Goal: Task Accomplishment & Management: Complete application form

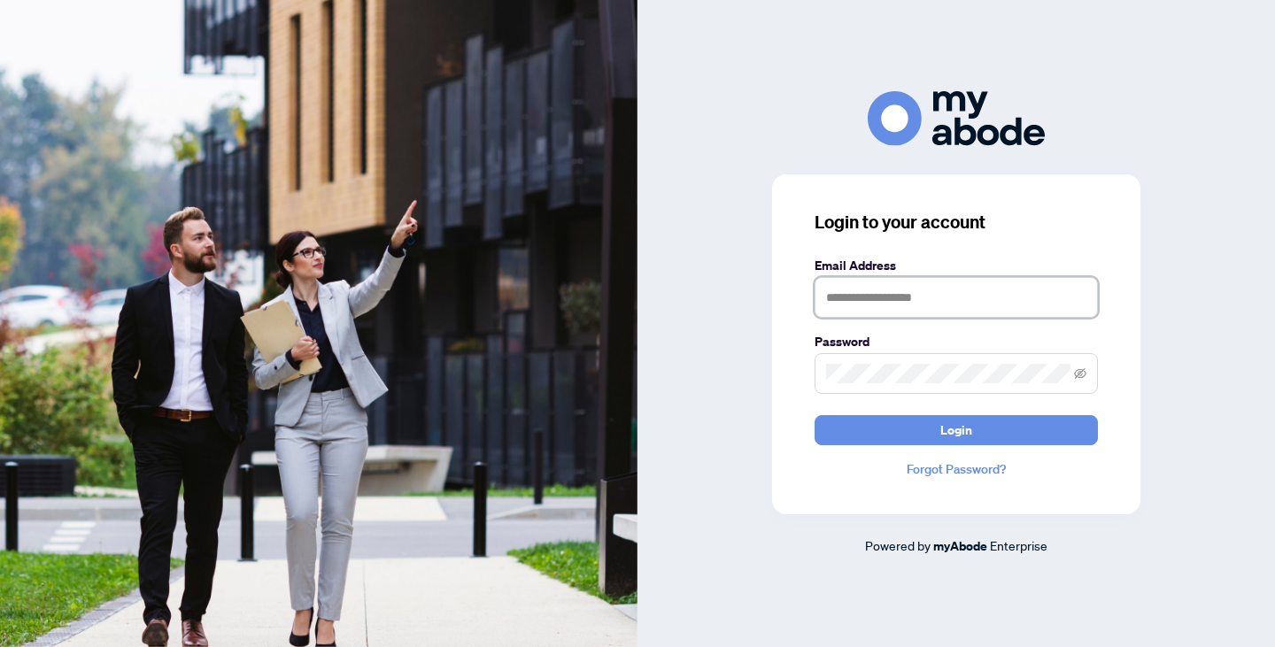
click at [904, 293] on input "text" at bounding box center [956, 297] width 283 height 41
type input "**********"
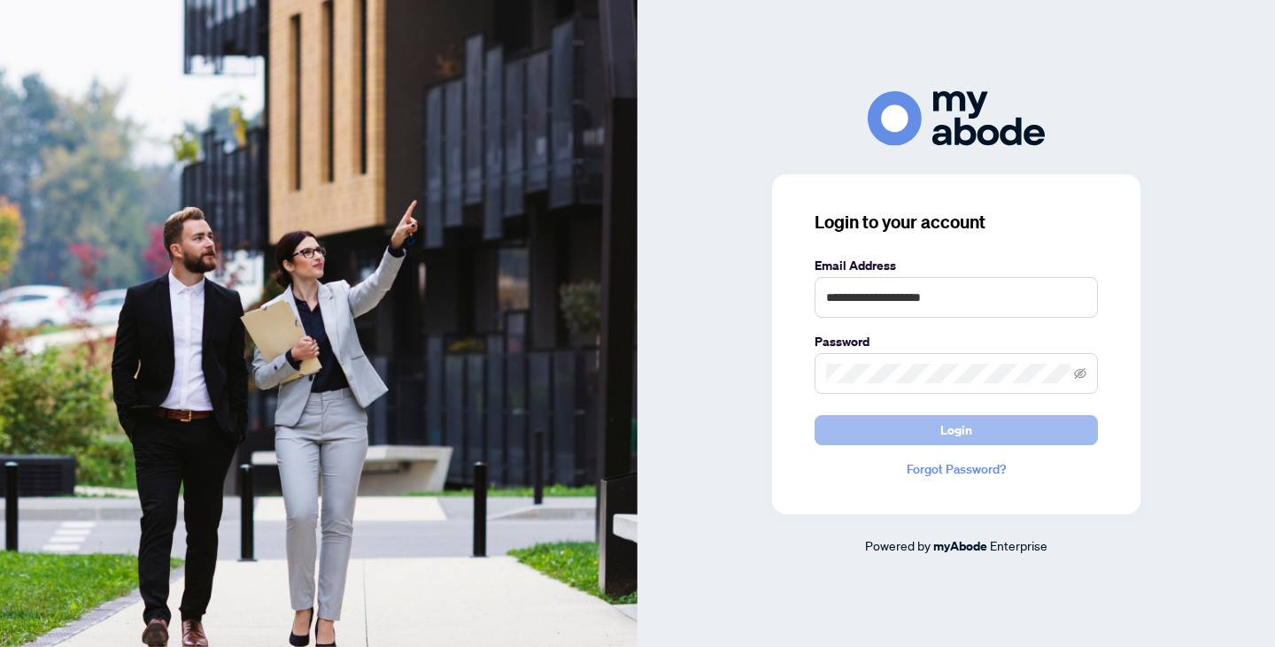
click at [986, 437] on button "Login" at bounding box center [956, 430] width 283 height 30
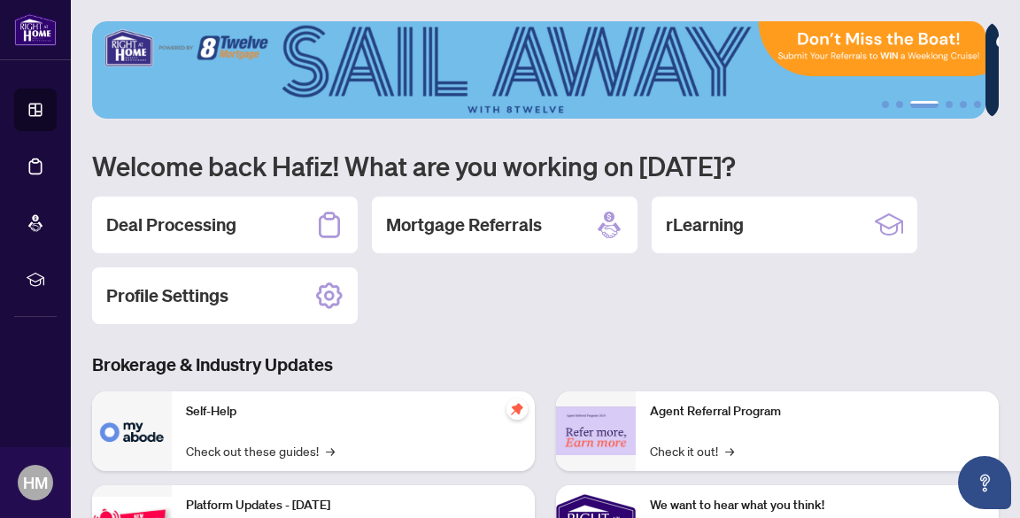
click at [993, 185] on main "1 2 3 4 5 6 Welcome back Hafiz! What are you working on [DATE]? Deal Processing…" at bounding box center [545, 259] width 949 height 518
click at [202, 219] on h2 "Deal Processing" at bounding box center [171, 224] width 130 height 25
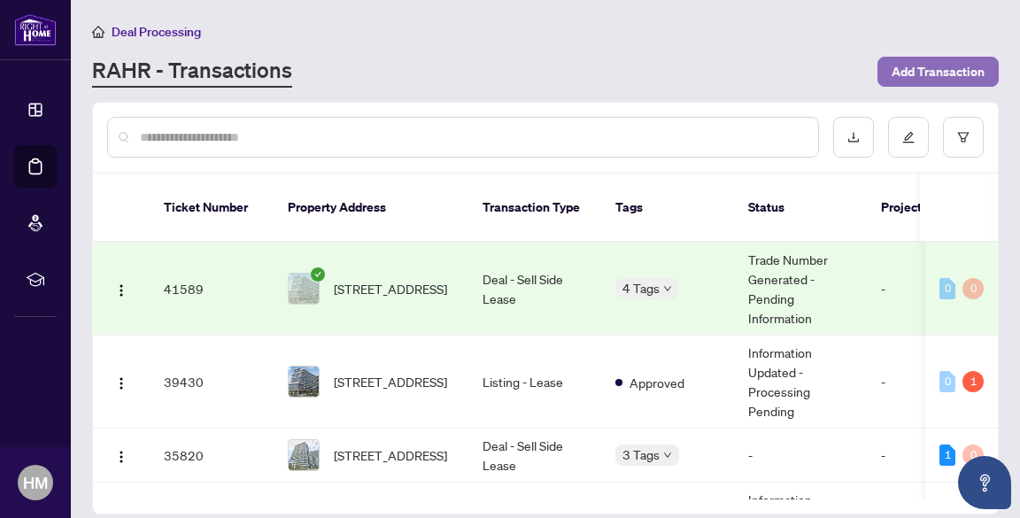
click at [900, 73] on span "Add Transaction" at bounding box center [938, 72] width 93 height 28
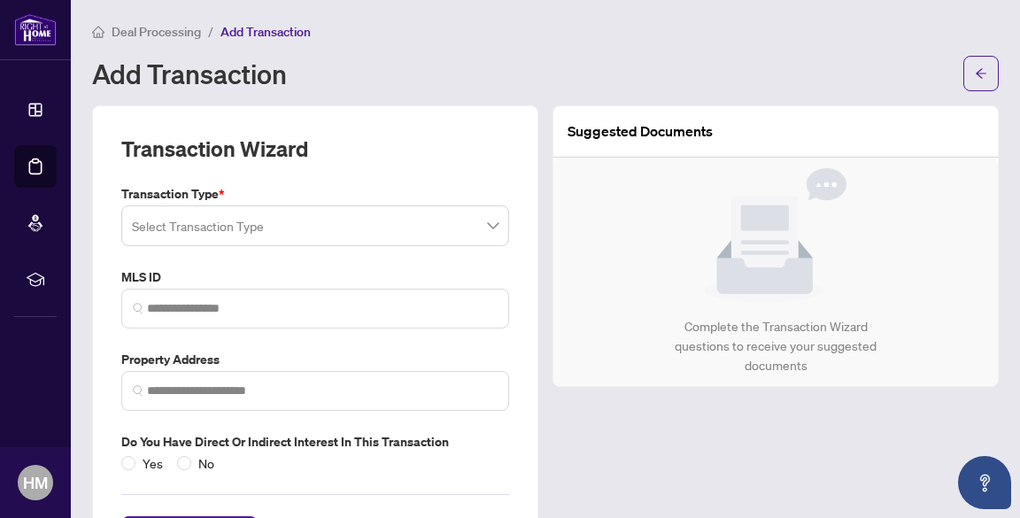
click at [485, 222] on span at bounding box center [315, 226] width 367 height 34
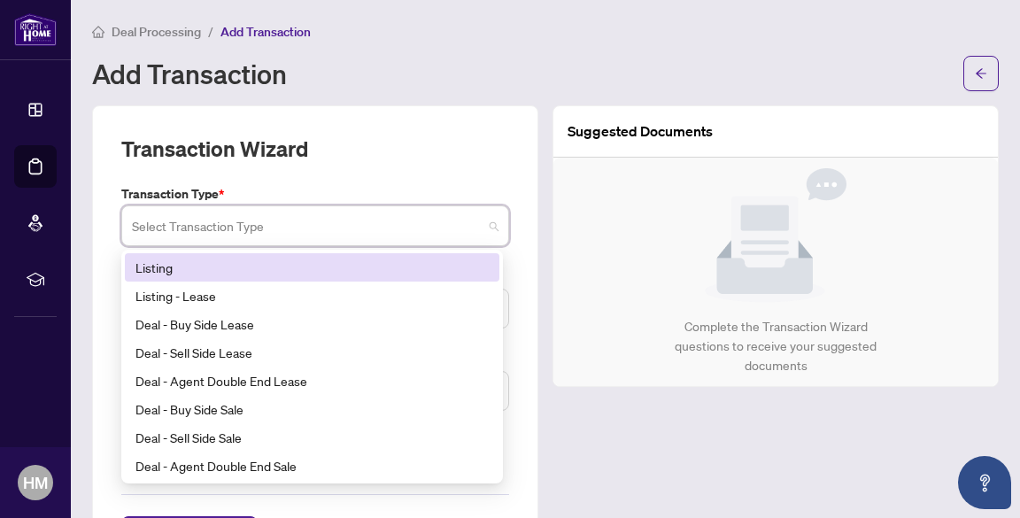
click at [237, 266] on div "Listing" at bounding box center [311, 267] width 353 height 19
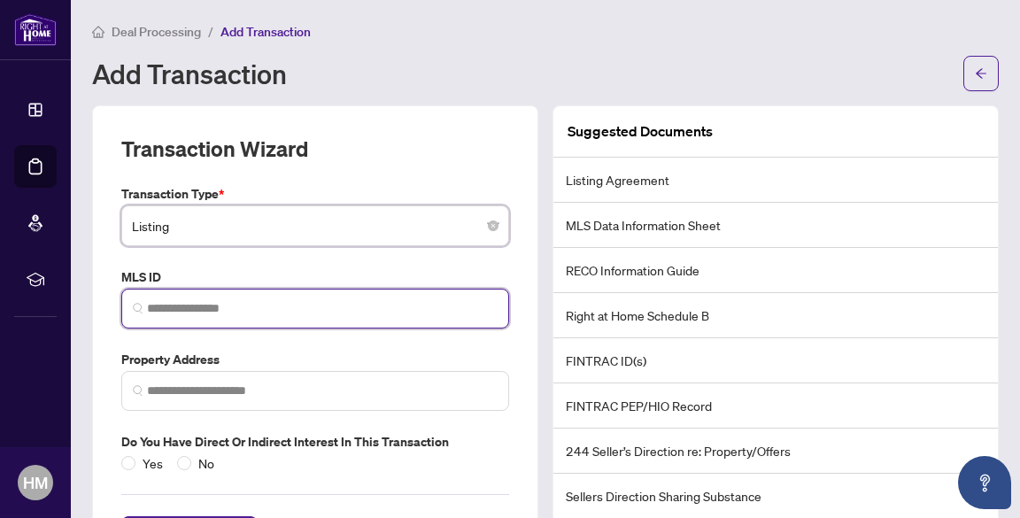
click at [254, 304] on input "search" at bounding box center [322, 308] width 351 height 19
paste input "*********"
type input "*********"
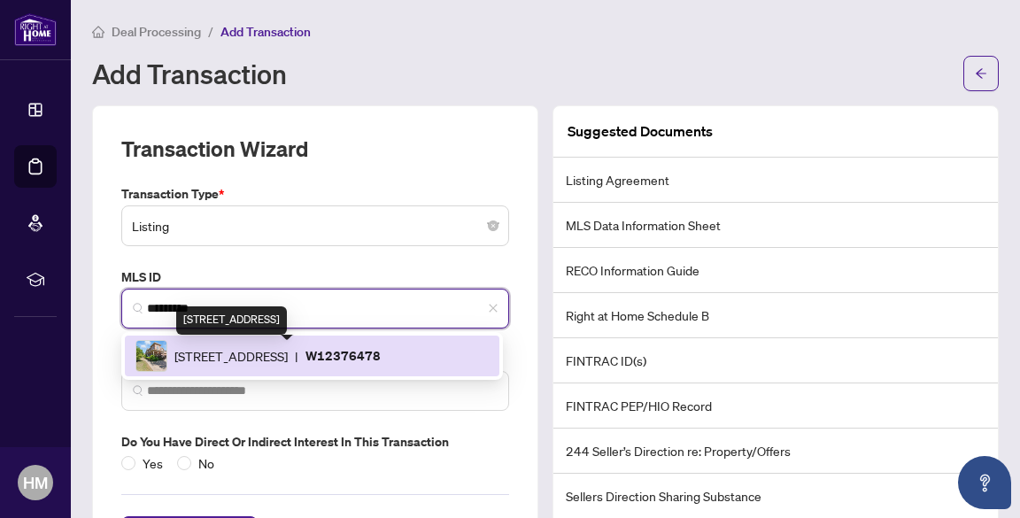
click at [259, 359] on span "[STREET_ADDRESS]" at bounding box center [230, 355] width 113 height 19
type input "**********"
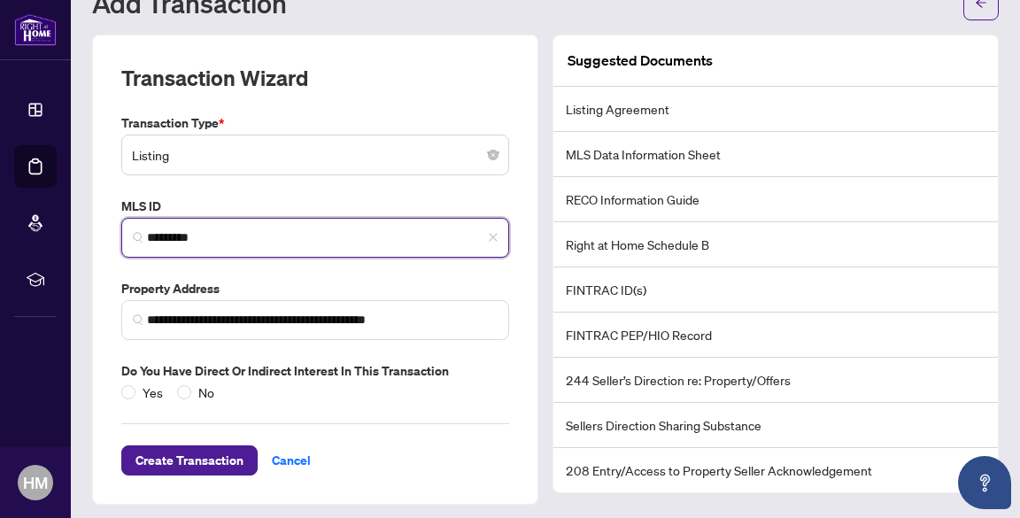
scroll to position [76, 0]
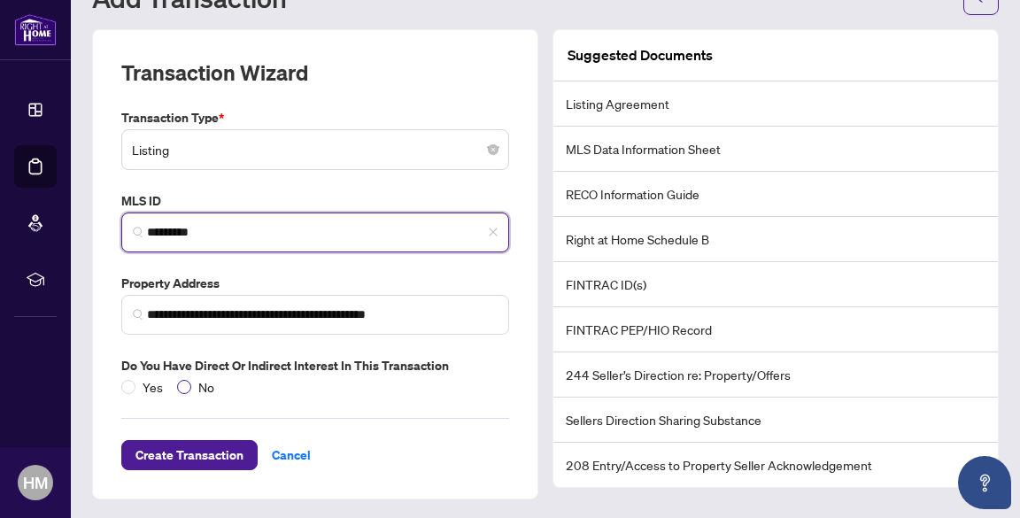
type input "*********"
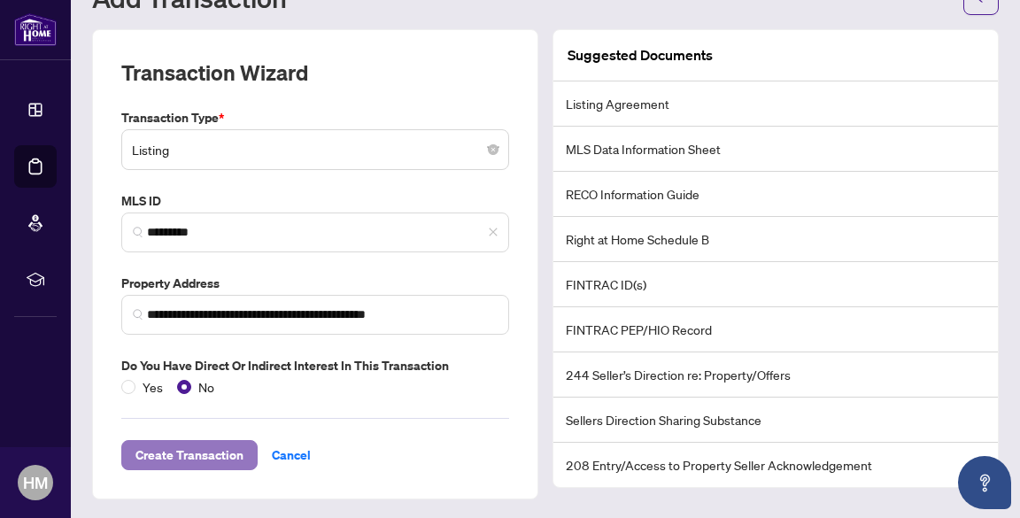
click at [195, 453] on span "Create Transaction" at bounding box center [189, 455] width 108 height 28
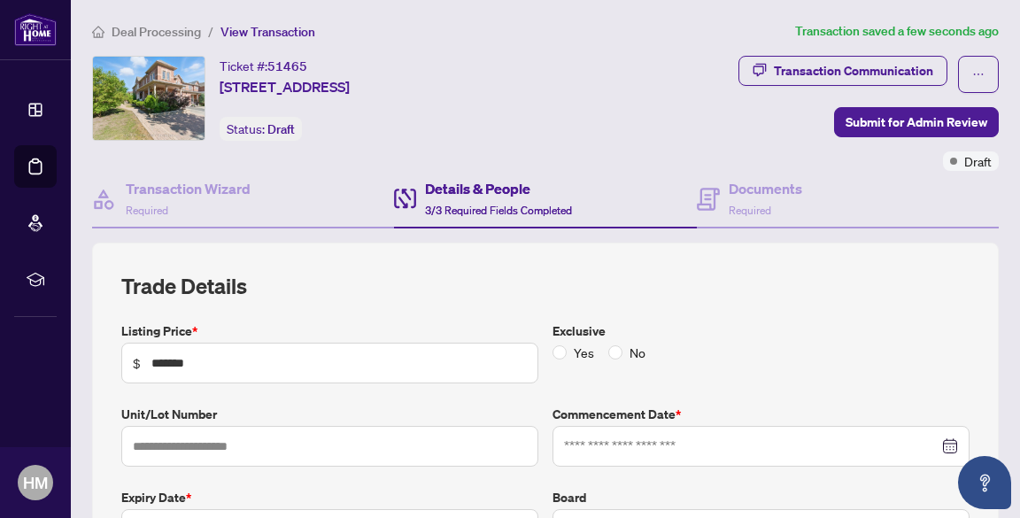
type input "**********"
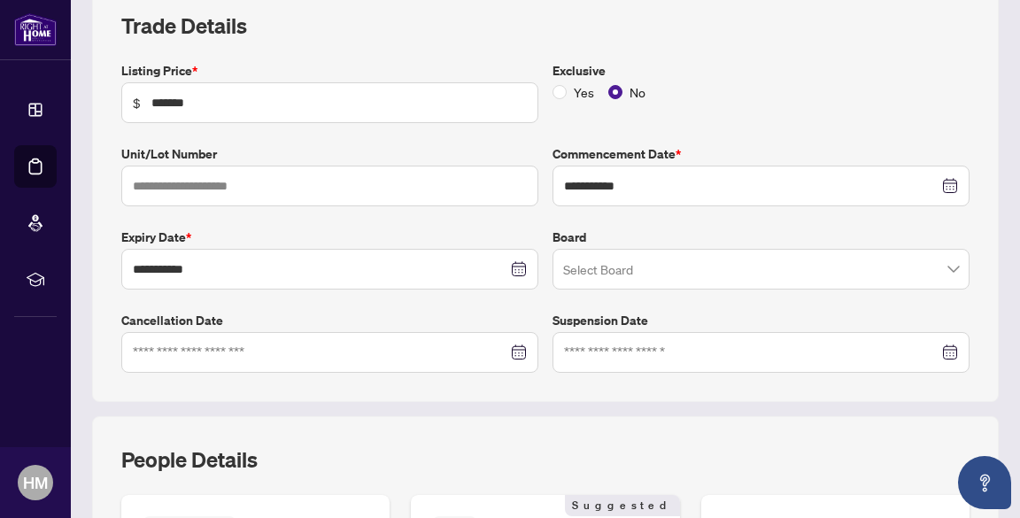
scroll to position [263, 0]
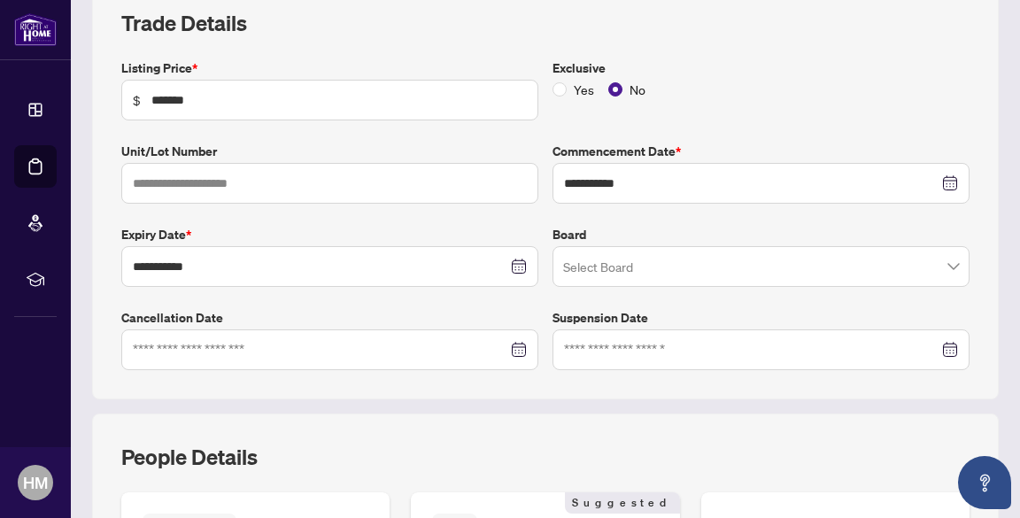
click at [939, 268] on span at bounding box center [761, 267] width 396 height 34
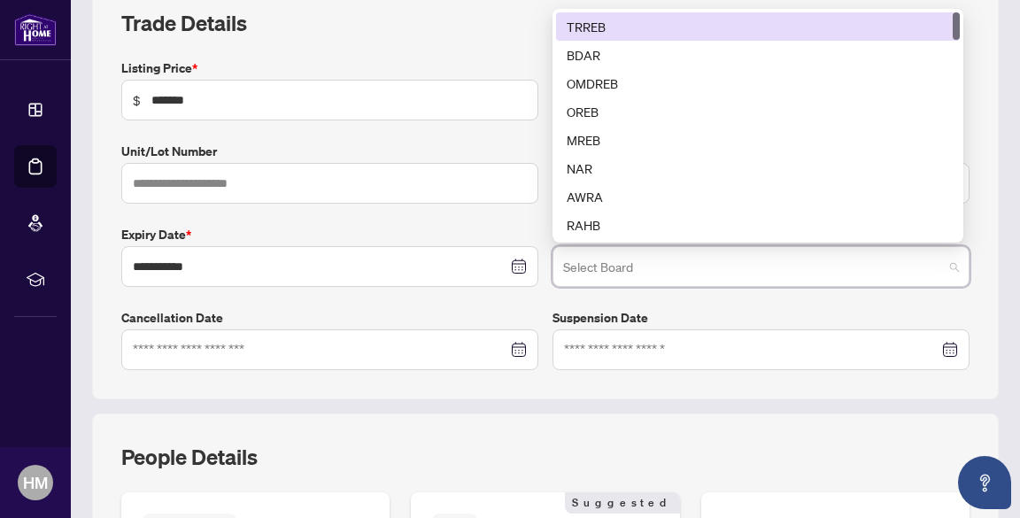
click at [760, 22] on div "TRREB" at bounding box center [758, 26] width 382 height 19
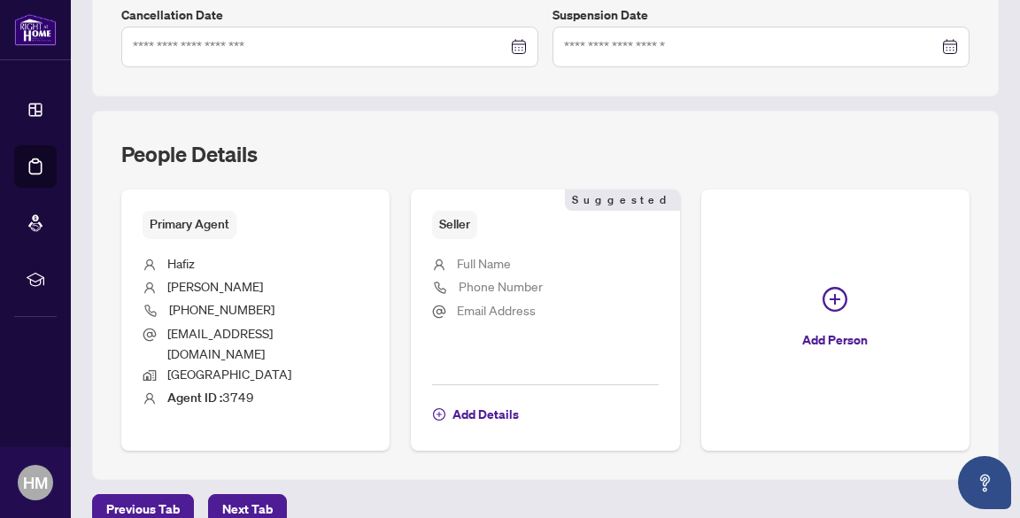
scroll to position [570, 0]
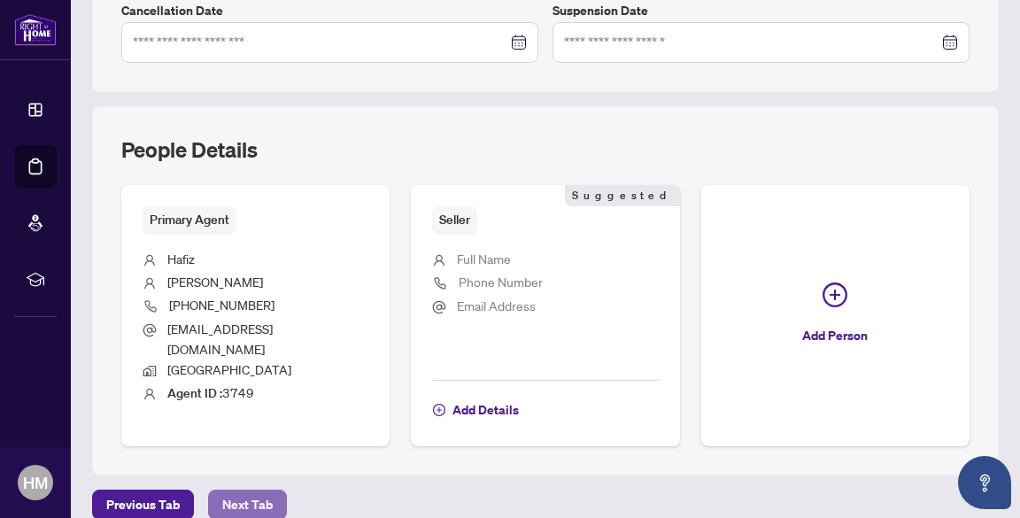
click at [245, 490] on span "Next Tab" at bounding box center [247, 504] width 50 height 28
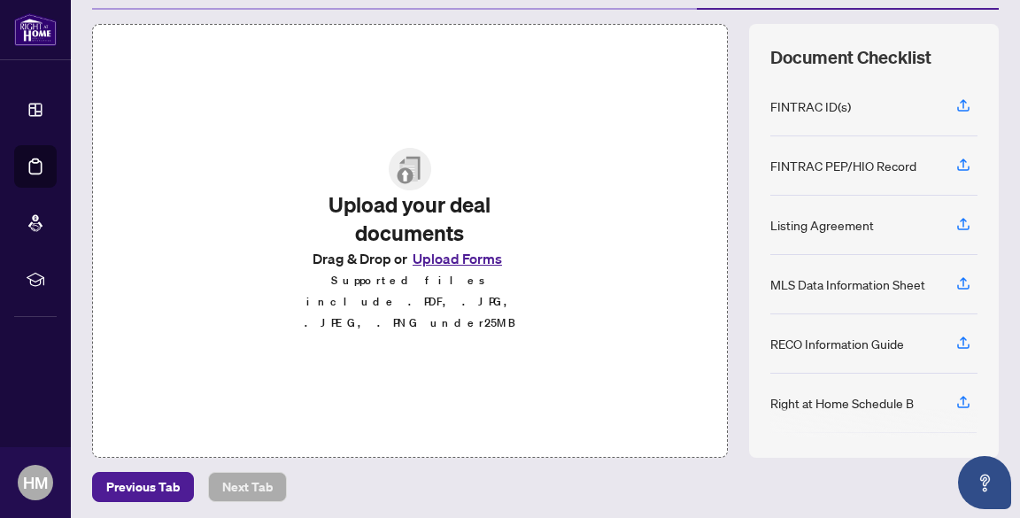
scroll to position [220, 0]
click at [448, 269] on button "Upload Forms" at bounding box center [457, 257] width 100 height 23
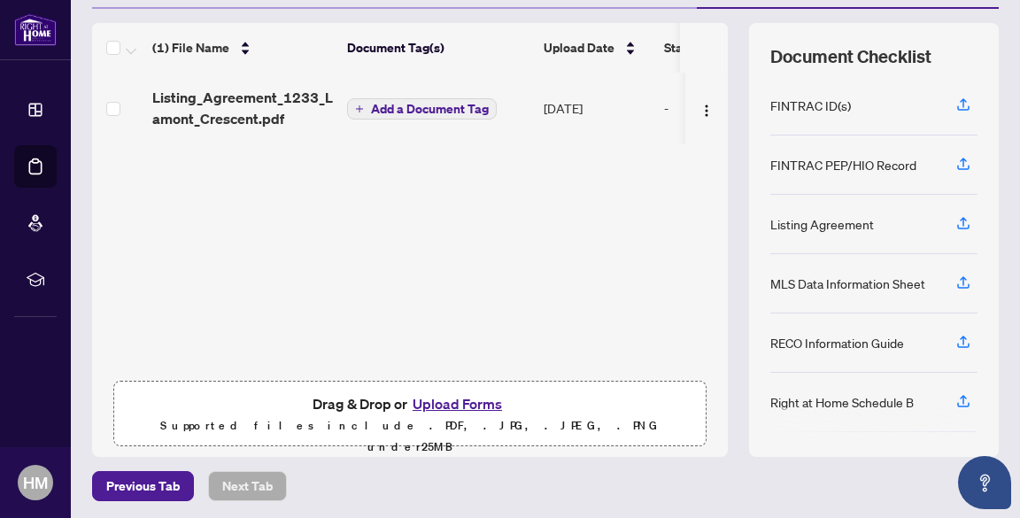
click at [436, 401] on button "Upload Forms" at bounding box center [457, 403] width 100 height 23
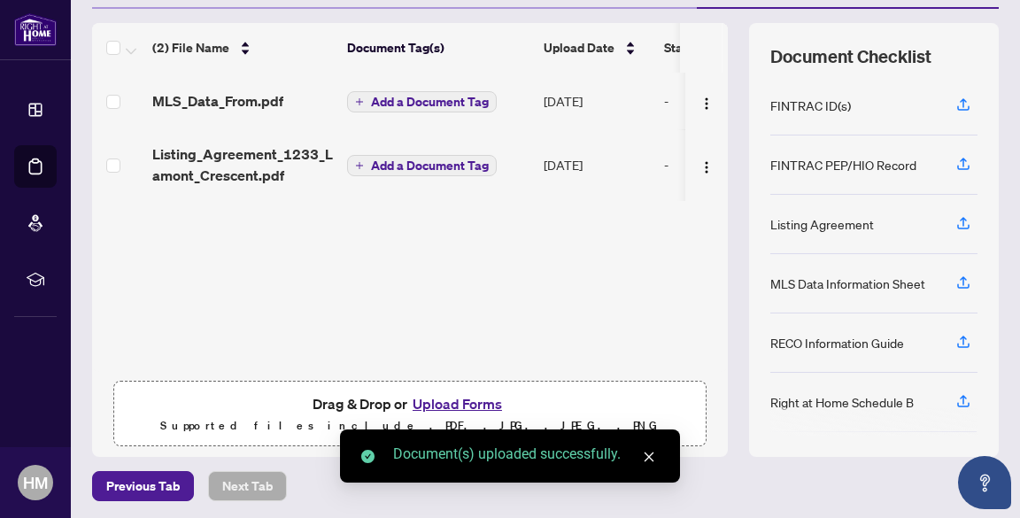
click at [460, 409] on button "Upload Forms" at bounding box center [457, 403] width 100 height 23
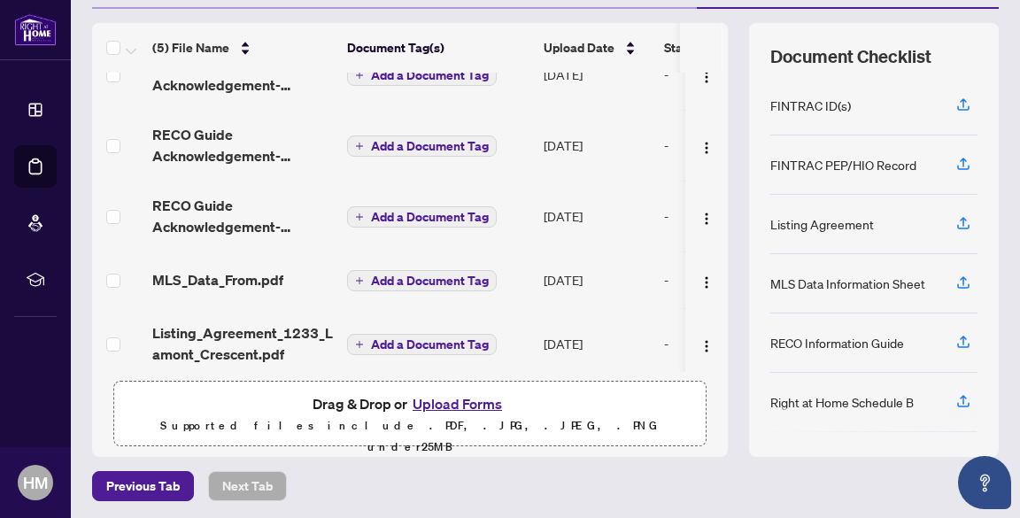
scroll to position [47, 0]
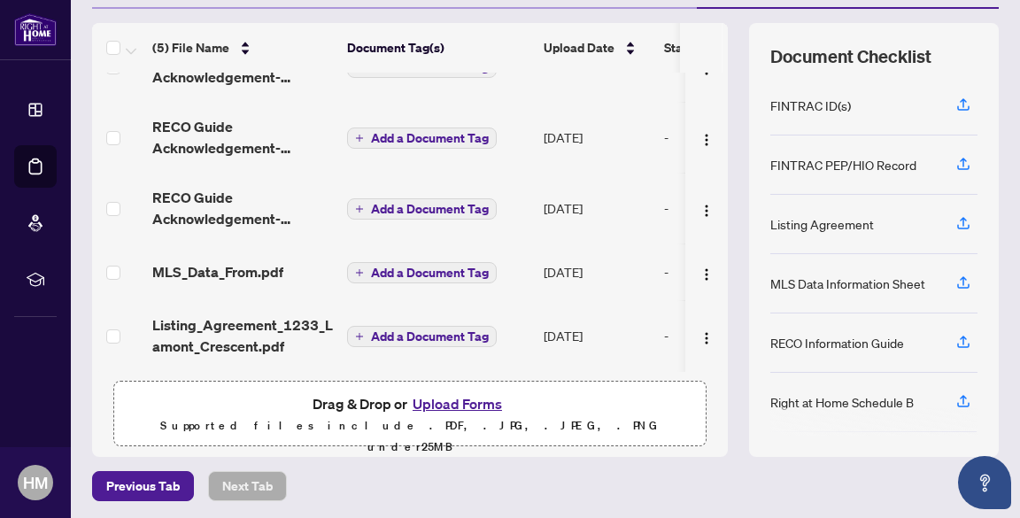
click at [473, 405] on button "Upload Forms" at bounding box center [457, 403] width 100 height 23
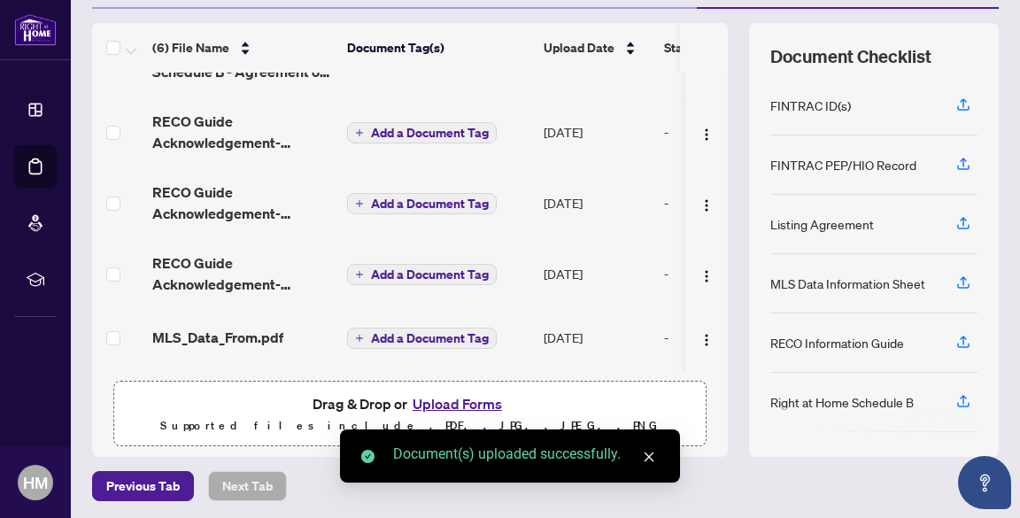
scroll to position [0, 0]
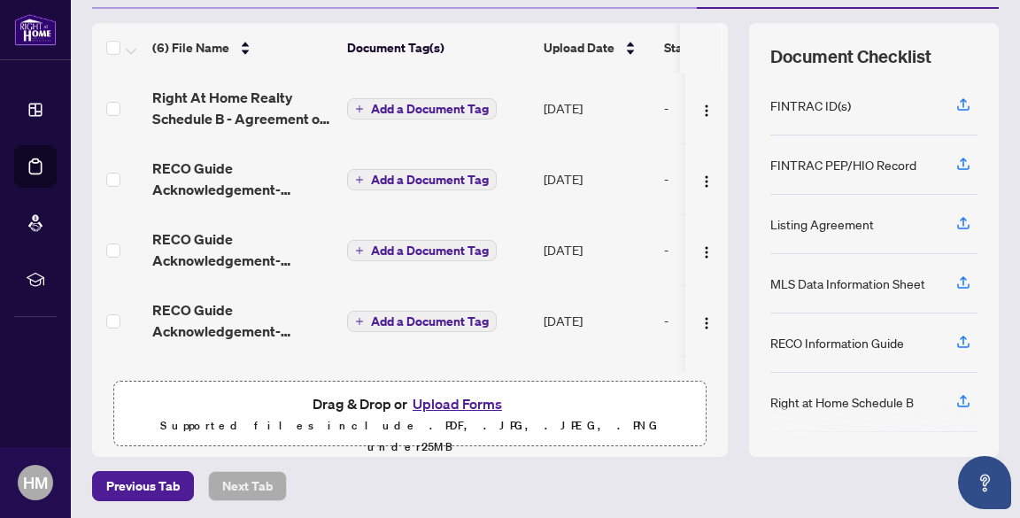
click at [422, 104] on span "Add a Document Tag" at bounding box center [430, 109] width 118 height 12
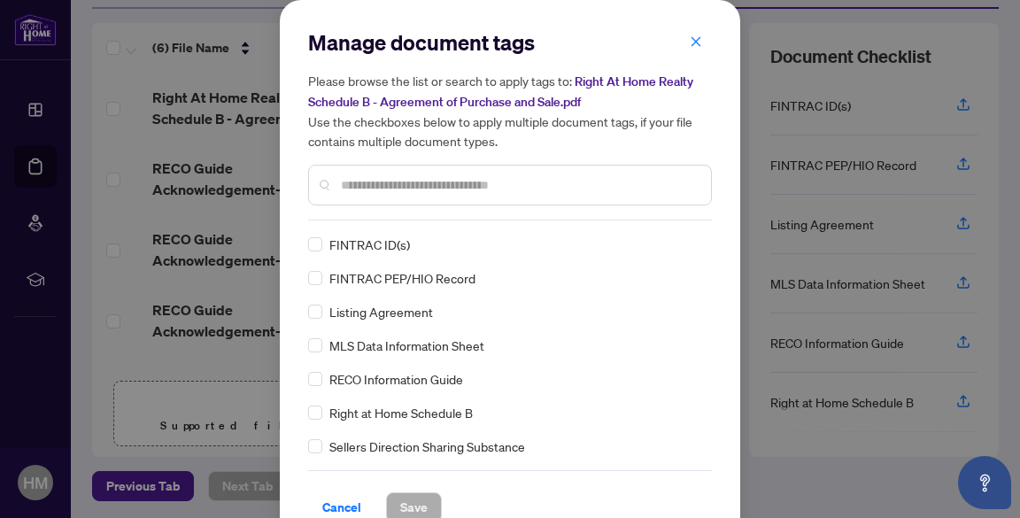
click at [365, 176] on input "text" at bounding box center [519, 184] width 356 height 19
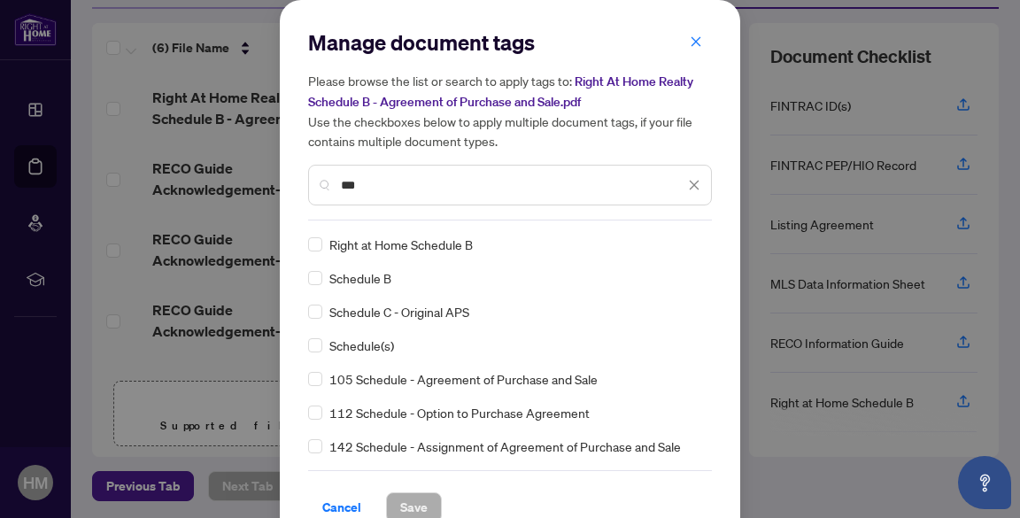
type input "***"
click at [410, 499] on span "Save" at bounding box center [413, 507] width 27 height 28
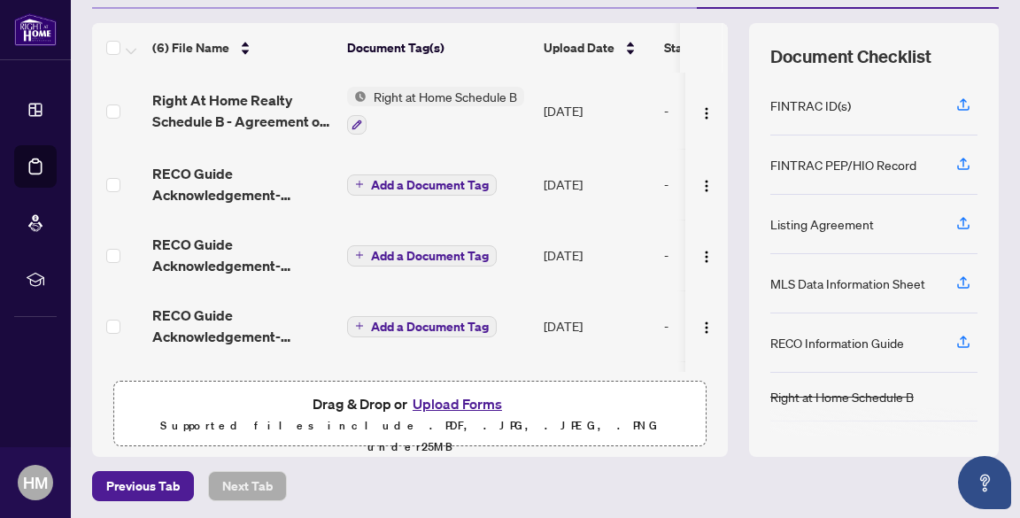
click at [440, 179] on span "Add a Document Tag" at bounding box center [430, 185] width 118 height 12
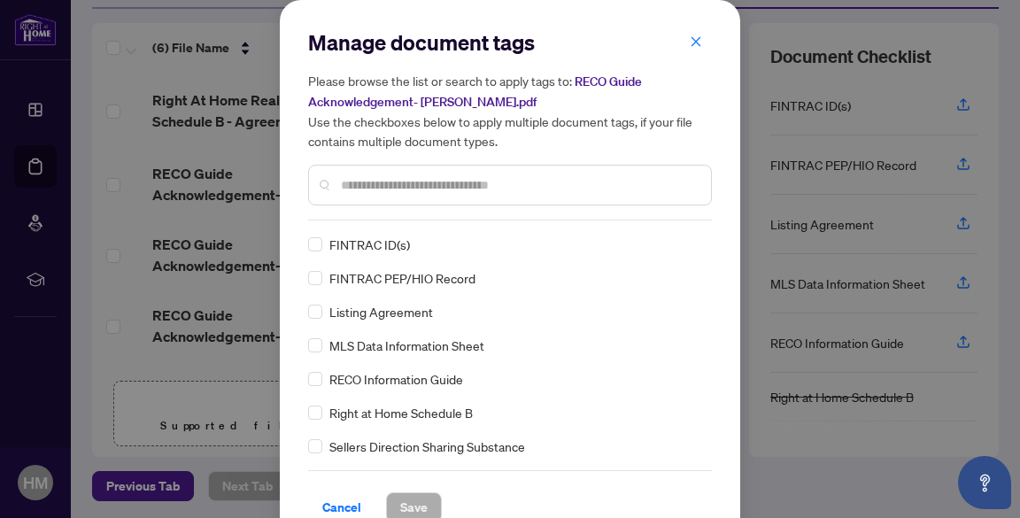
click at [437, 182] on input "text" at bounding box center [519, 184] width 356 height 19
type input "****"
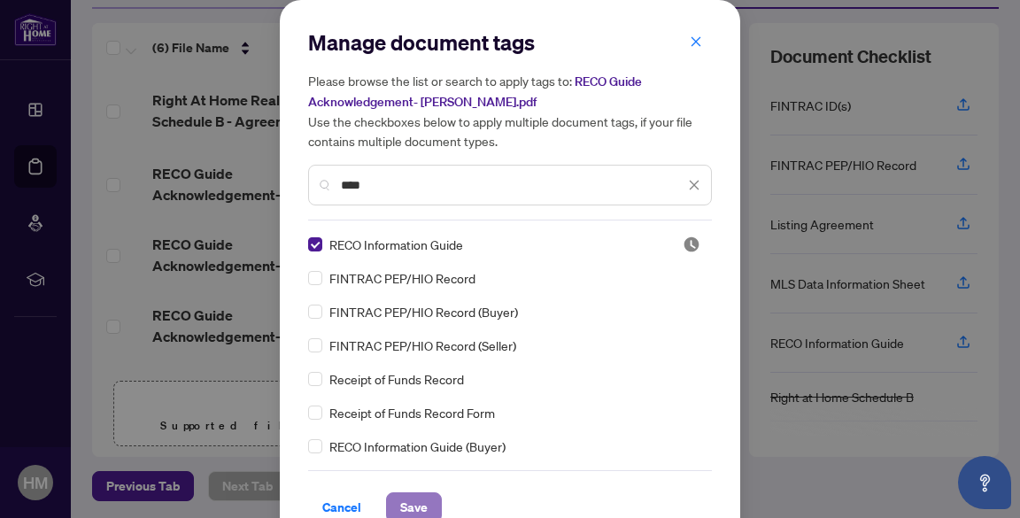
click at [420, 498] on button "Save" at bounding box center [414, 507] width 56 height 30
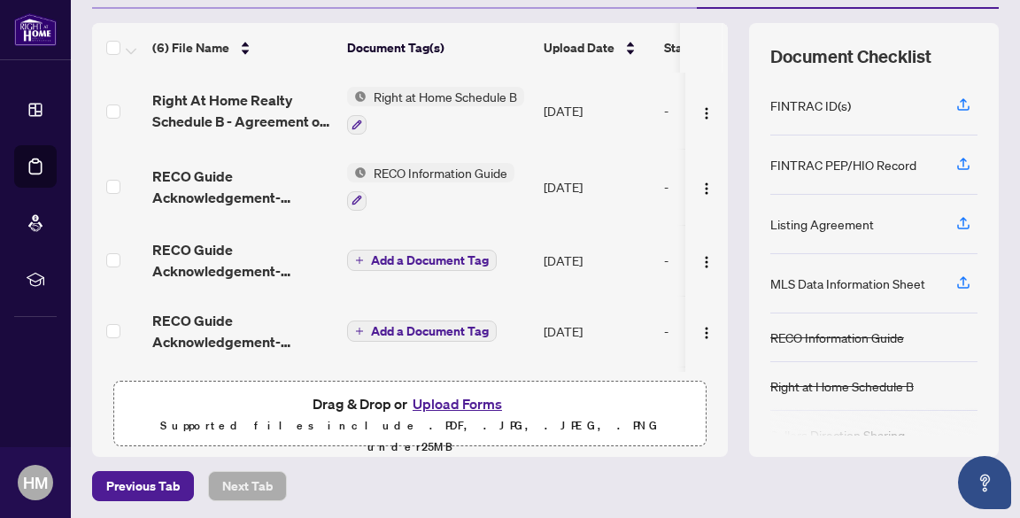
click at [410, 260] on span "Add a Document Tag" at bounding box center [430, 260] width 118 height 12
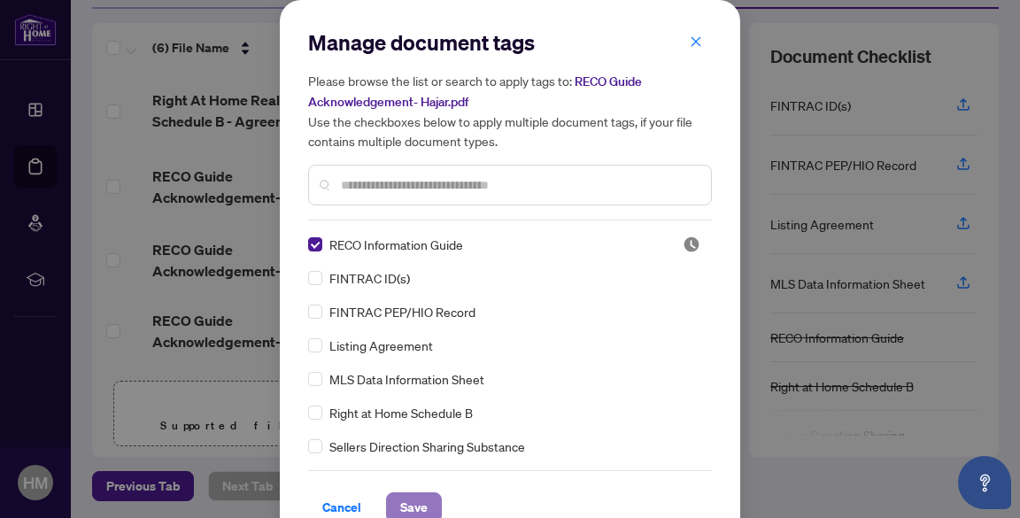
click at [405, 505] on span "Save" at bounding box center [413, 507] width 27 height 28
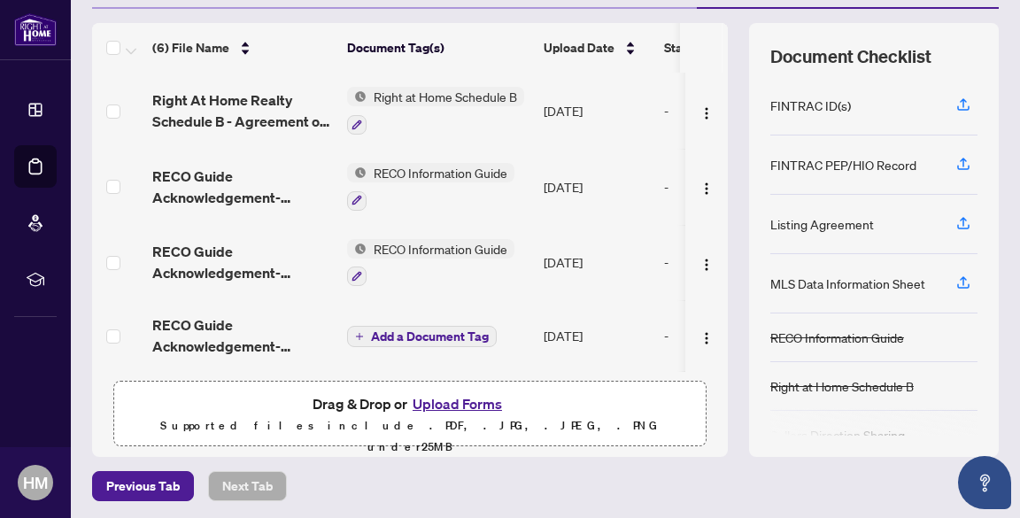
click at [405, 330] on span "Add a Document Tag" at bounding box center [430, 336] width 118 height 12
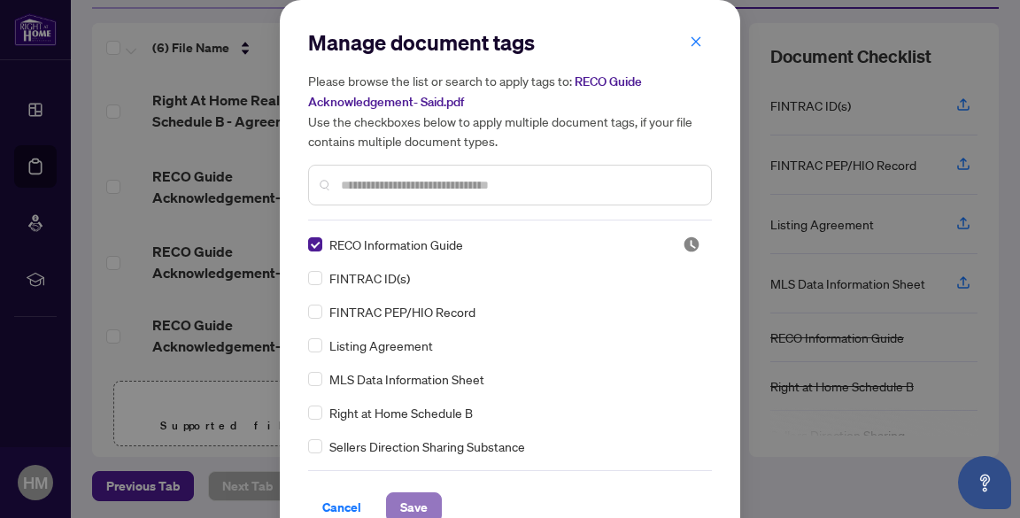
click at [402, 504] on span "Save" at bounding box center [413, 507] width 27 height 28
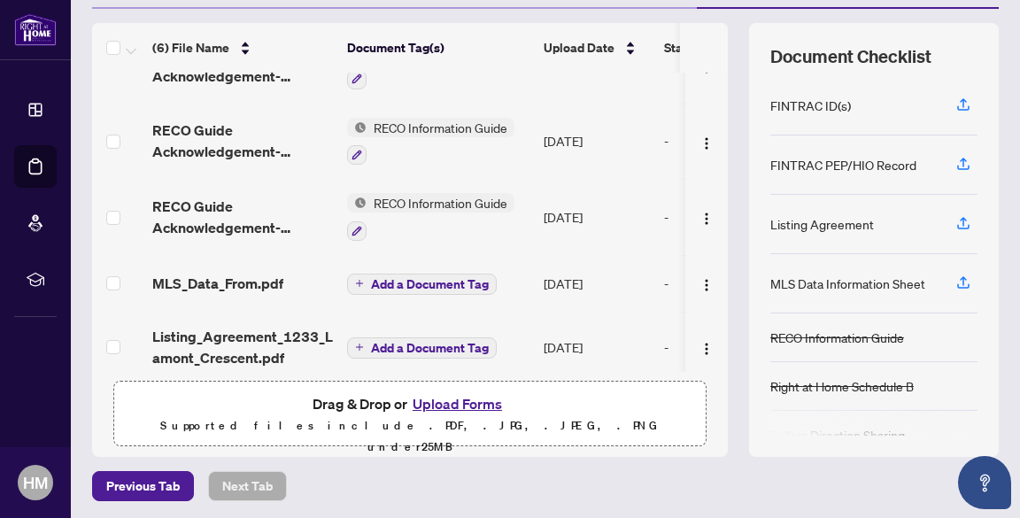
scroll to position [134, 0]
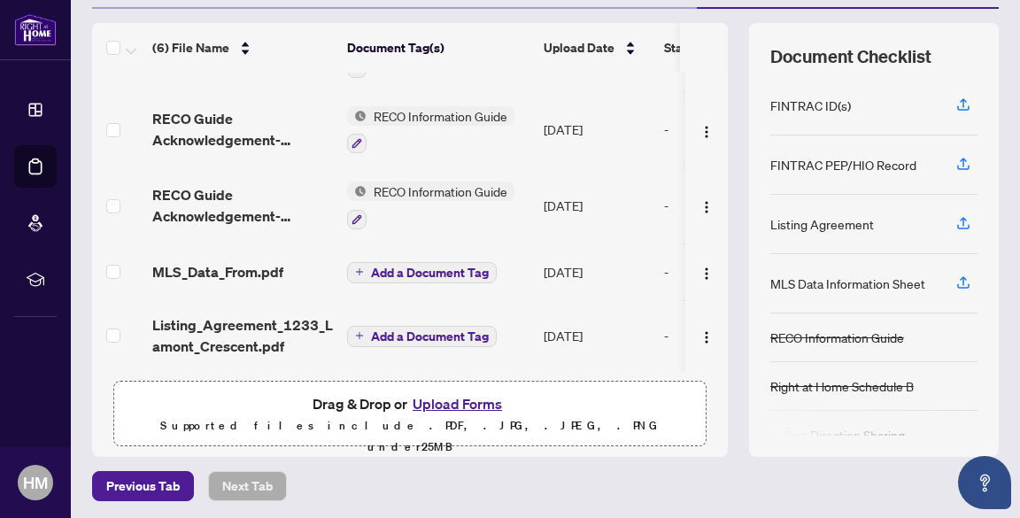
click at [413, 268] on span "Add a Document Tag" at bounding box center [430, 272] width 118 height 12
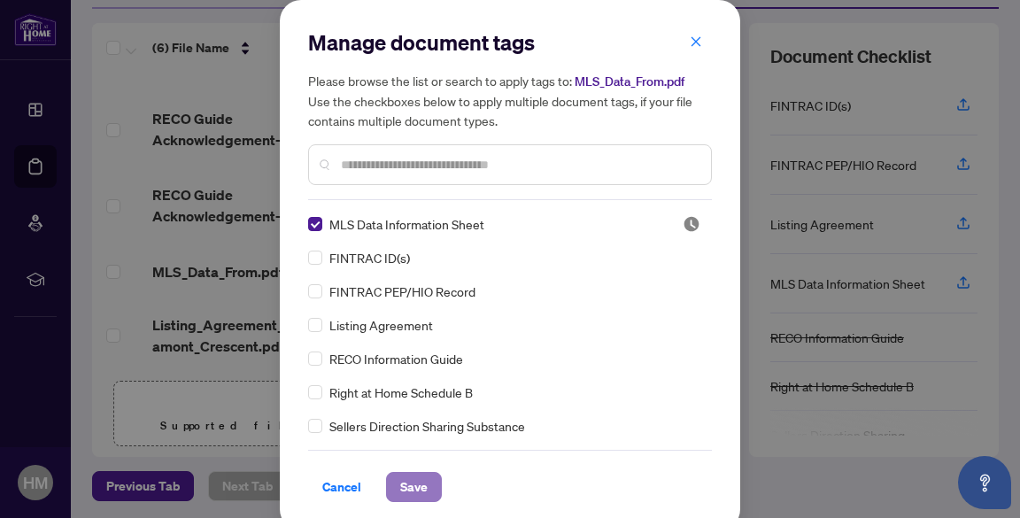
click at [411, 483] on span "Save" at bounding box center [413, 487] width 27 height 28
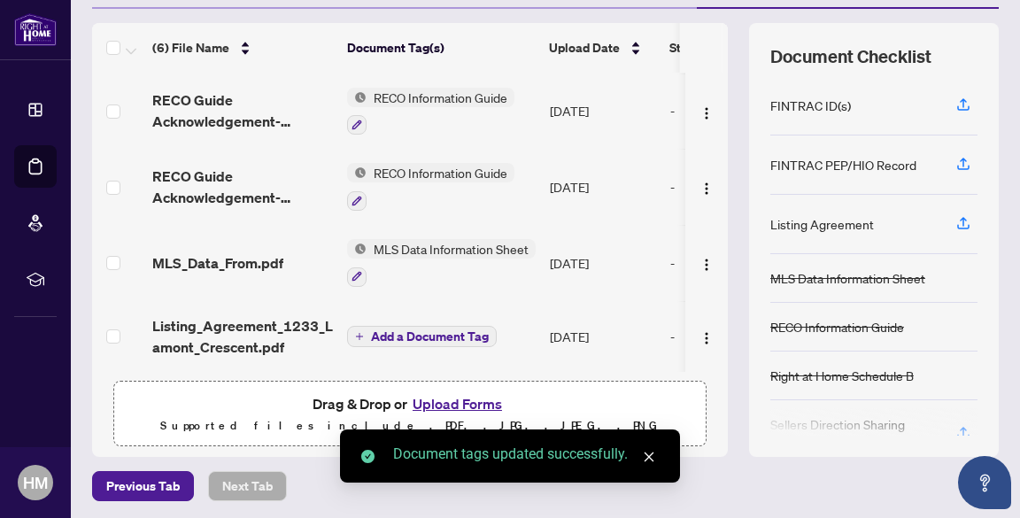
scroll to position [152, 0]
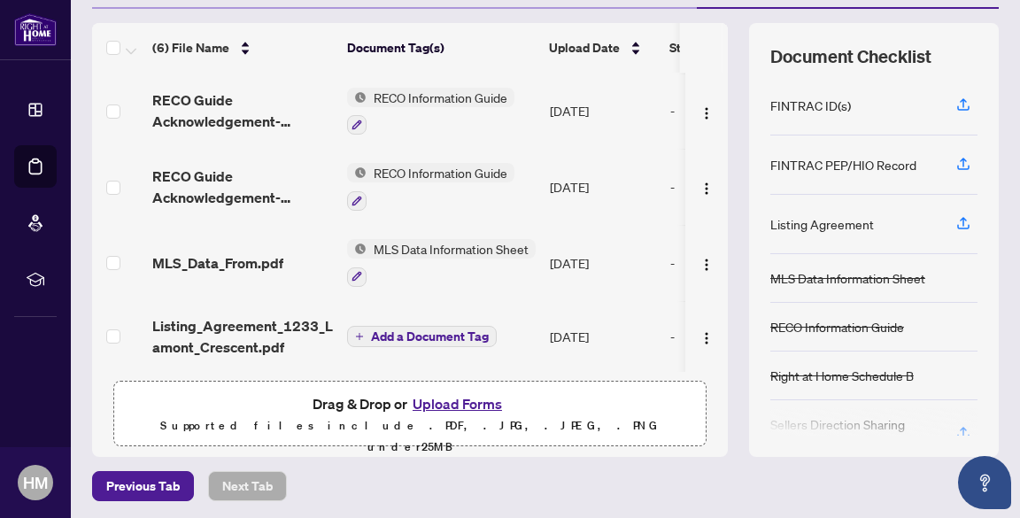
click at [417, 330] on span "Add a Document Tag" at bounding box center [430, 336] width 118 height 12
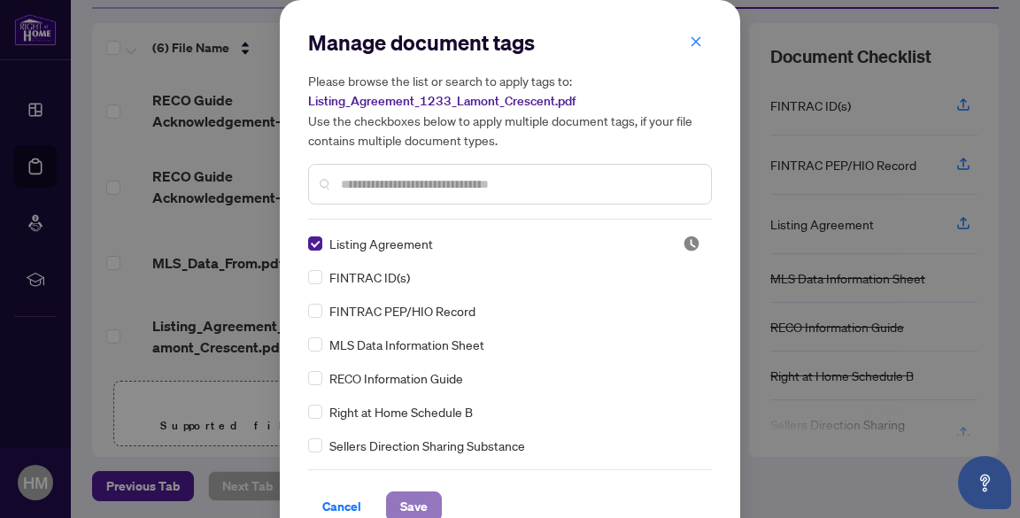
click at [413, 496] on span "Save" at bounding box center [413, 506] width 27 height 28
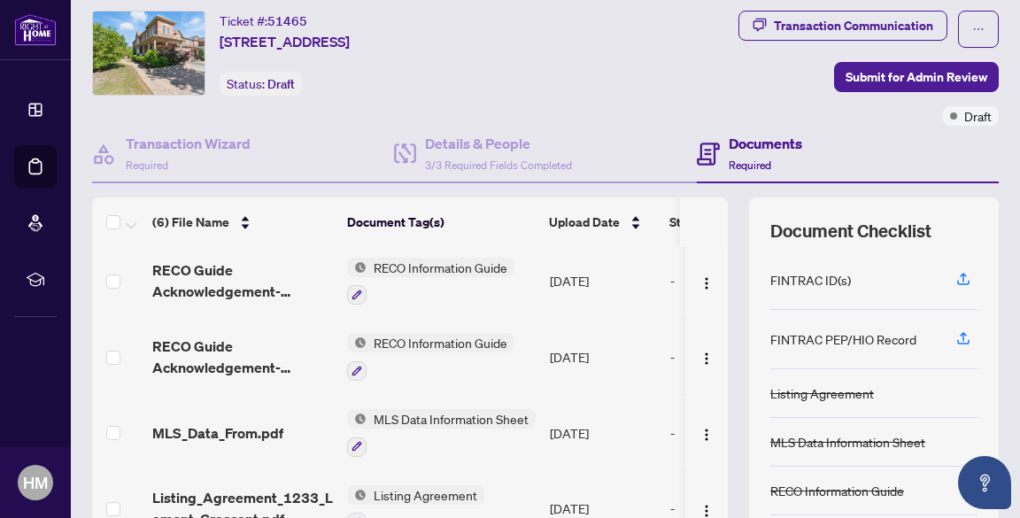
scroll to position [0, 0]
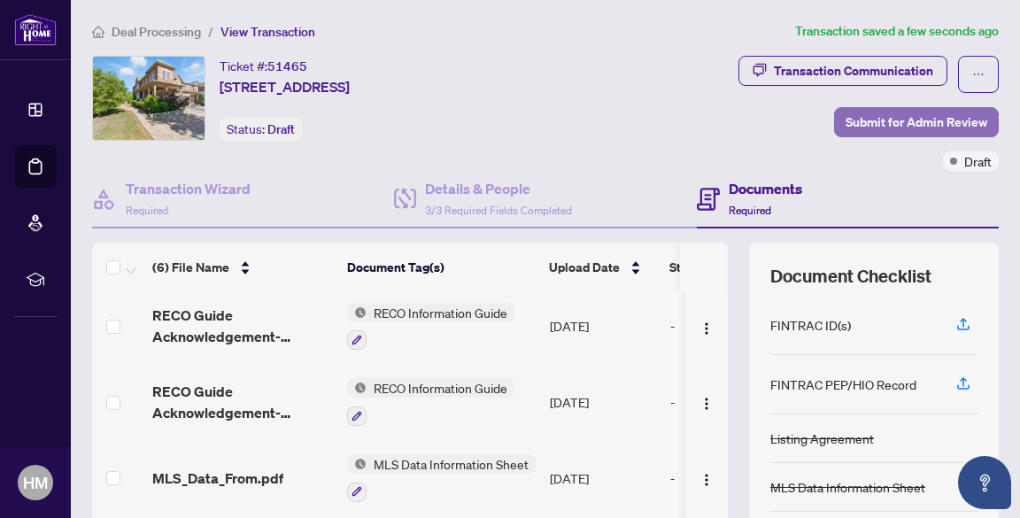
click at [864, 128] on span "Submit for Admin Review" at bounding box center [917, 122] width 142 height 28
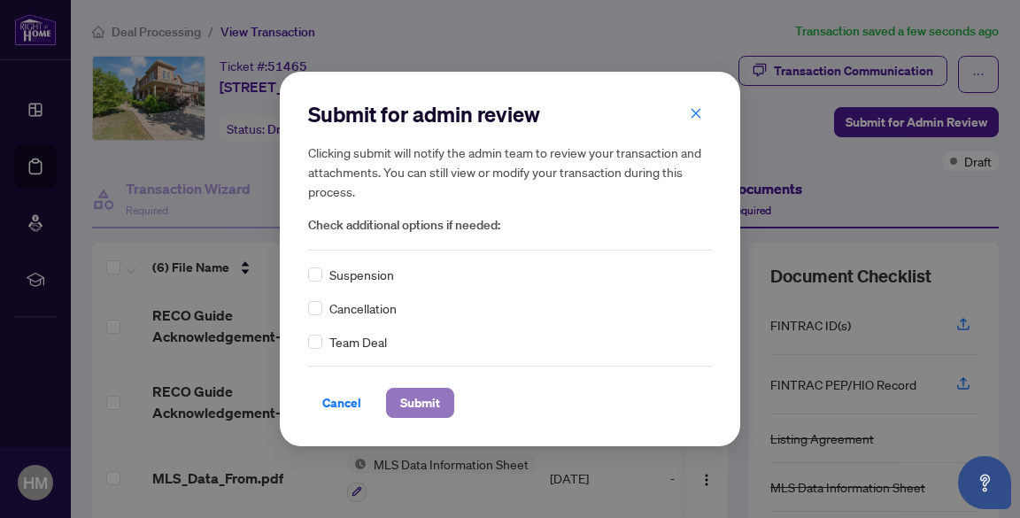
click at [432, 401] on span "Submit" at bounding box center [420, 403] width 40 height 28
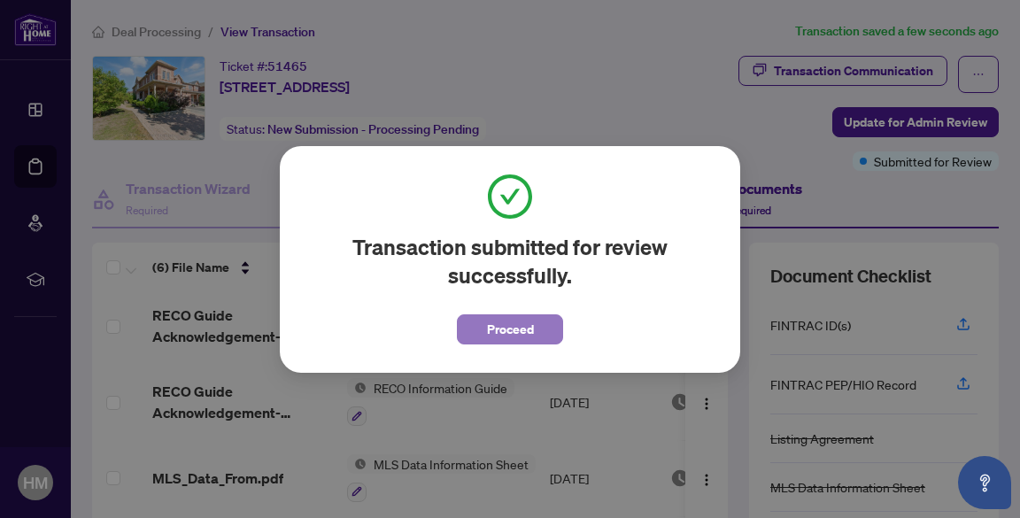
click at [524, 329] on span "Proceed" at bounding box center [510, 329] width 47 height 28
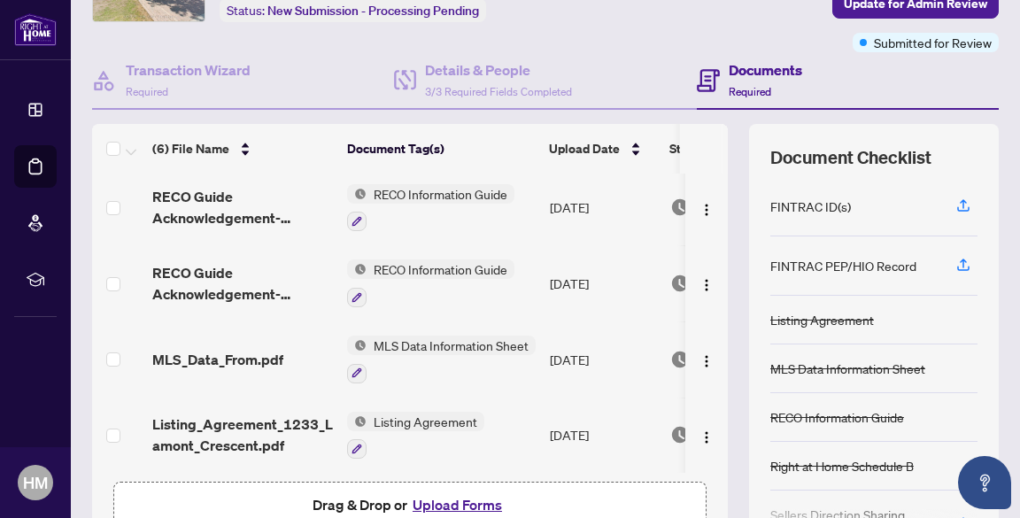
scroll to position [99, 0]
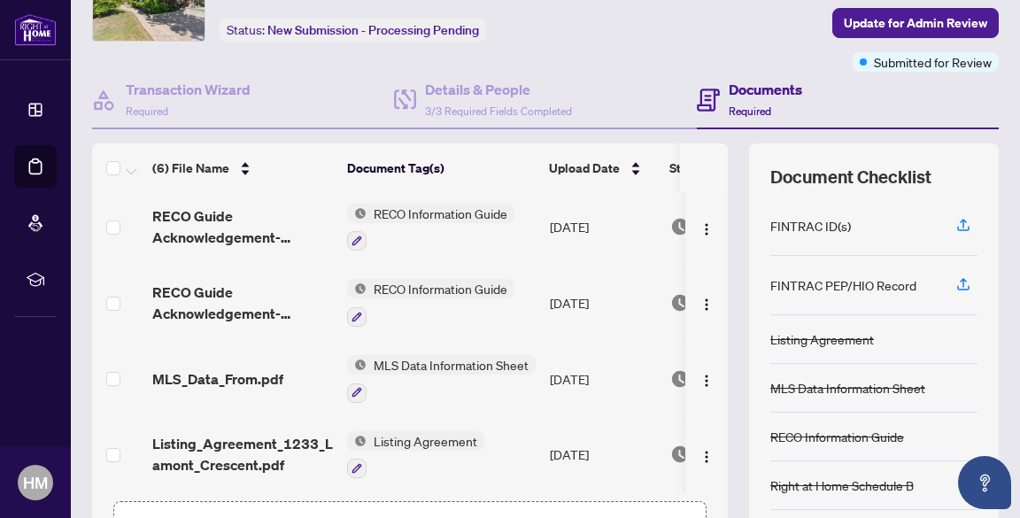
drag, startPoint x: 706, startPoint y: 387, endPoint x: 829, endPoint y: 87, distance: 324.4
click at [829, 87] on div "Documents Required" at bounding box center [848, 101] width 302 height 58
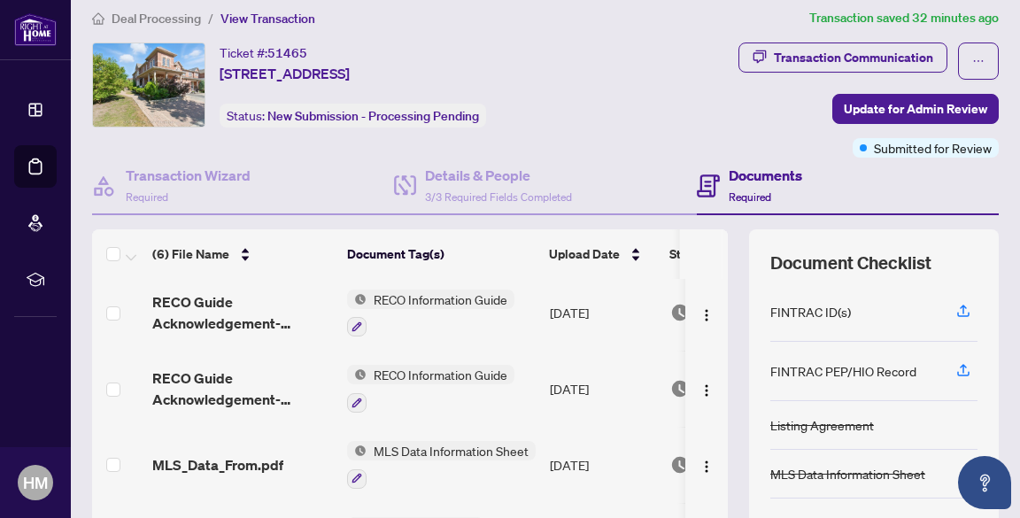
scroll to position [0, 0]
